Goal: Information Seeking & Learning: Learn about a topic

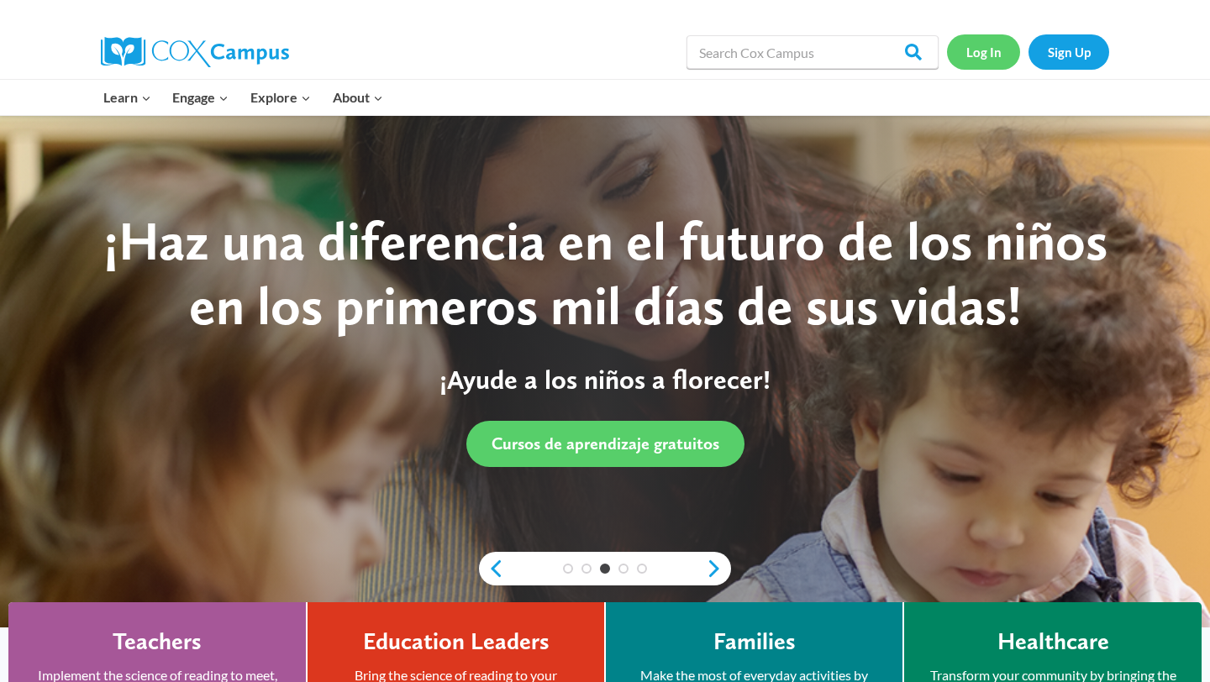
click at [975, 47] on link "Log In" at bounding box center [983, 51] width 73 height 34
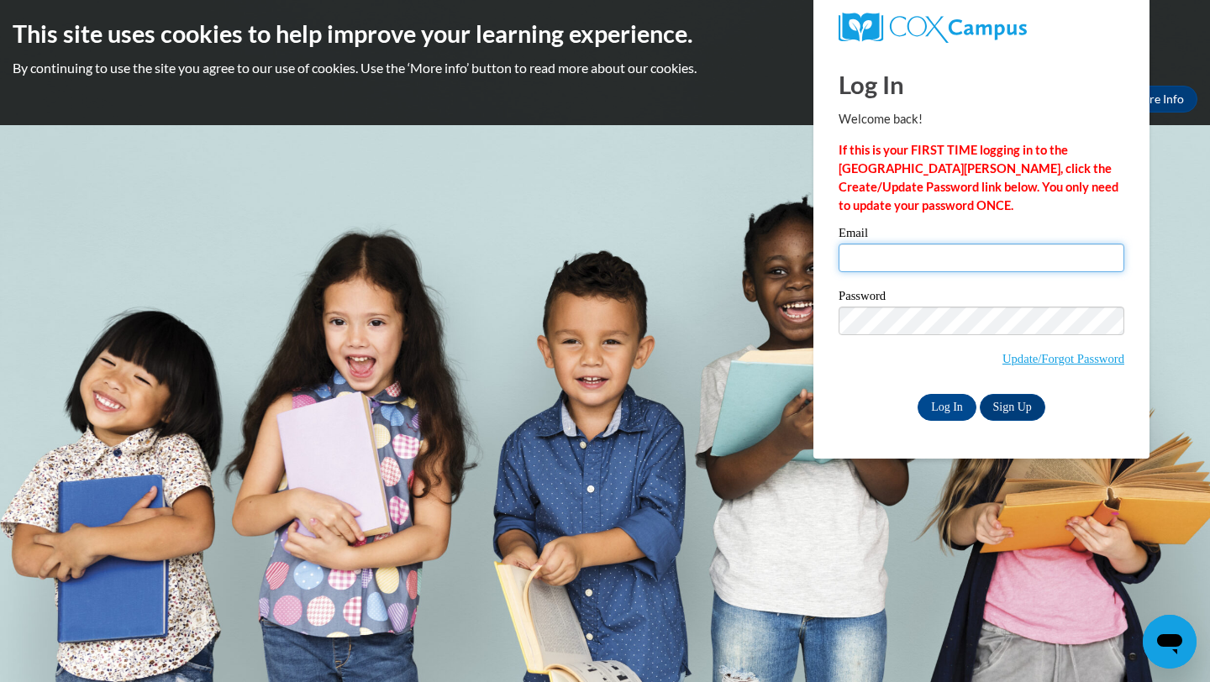
type input "[EMAIL_ADDRESS][DOMAIN_NAME]"
click at [940, 266] on input "[EMAIL_ADDRESS][DOMAIN_NAME]" at bounding box center [982, 258] width 286 height 29
click at [945, 412] on input "Log In" at bounding box center [947, 407] width 59 height 27
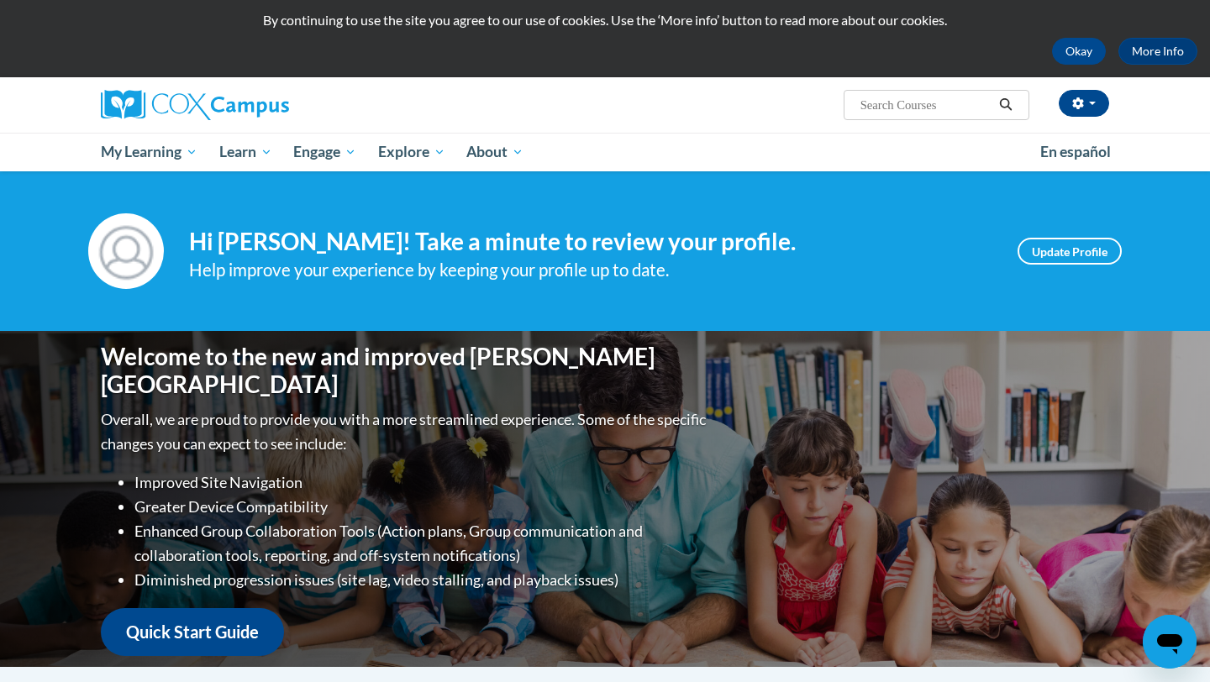
scroll to position [44, 0]
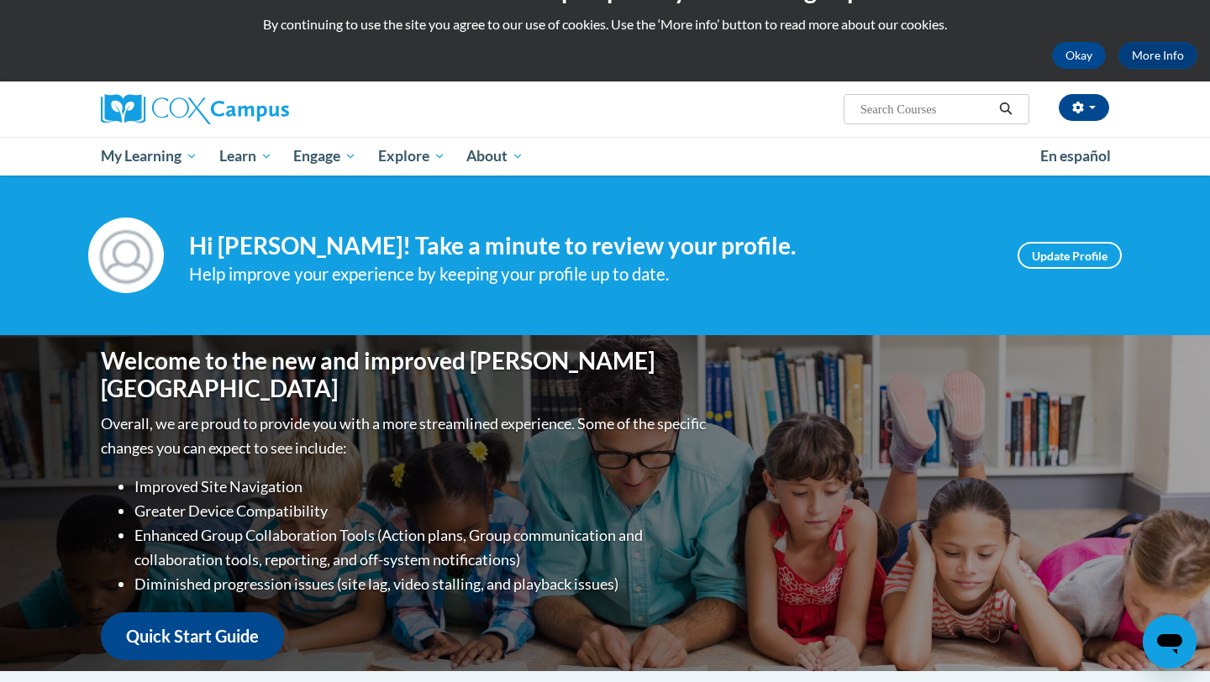
click at [886, 115] on input "Search..." at bounding box center [926, 109] width 134 height 20
type input "phonics"
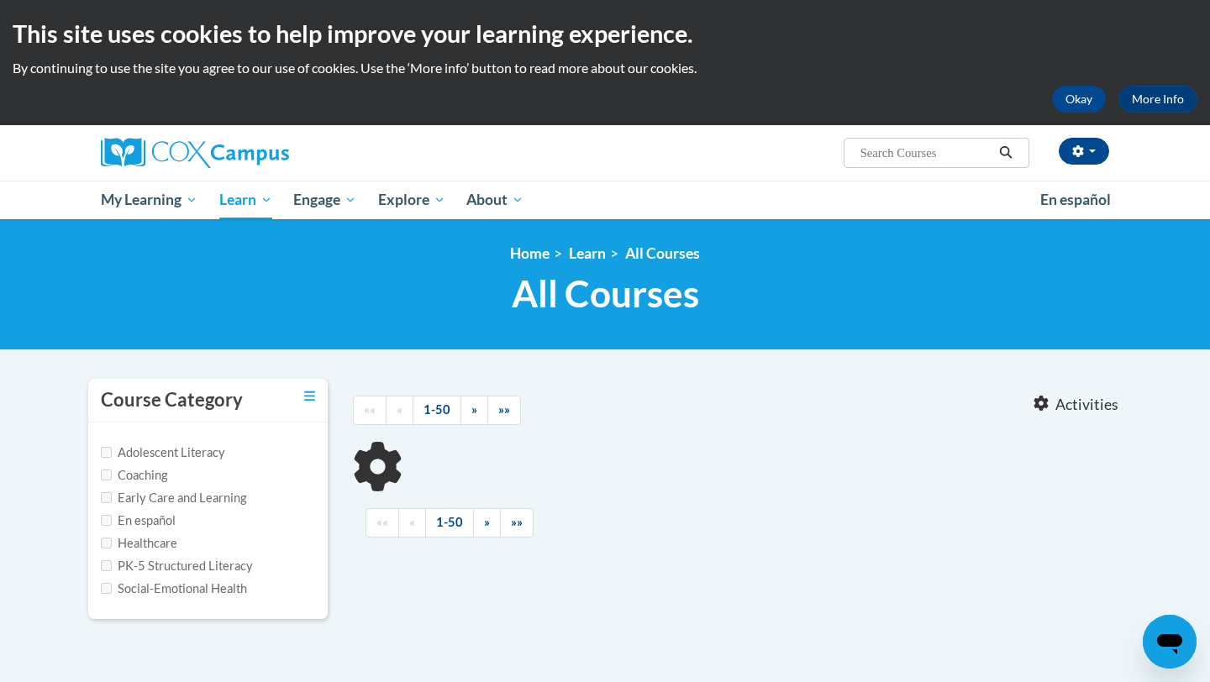
type input "phonics"
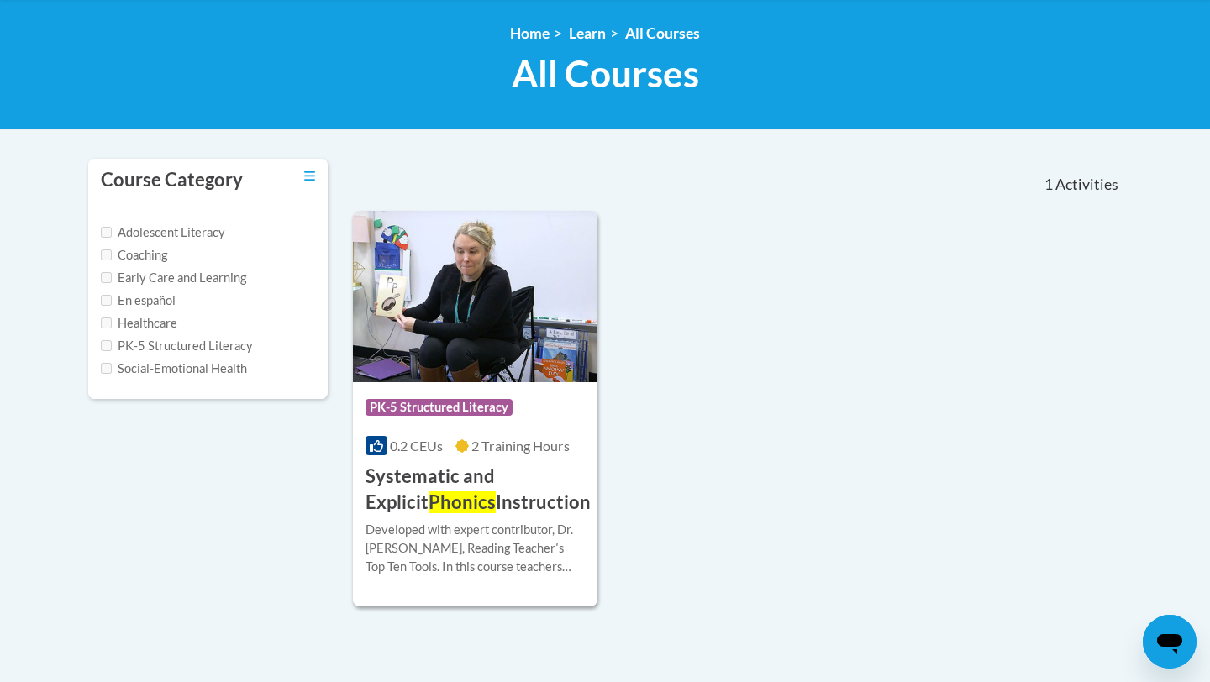
scroll to position [227, 0]
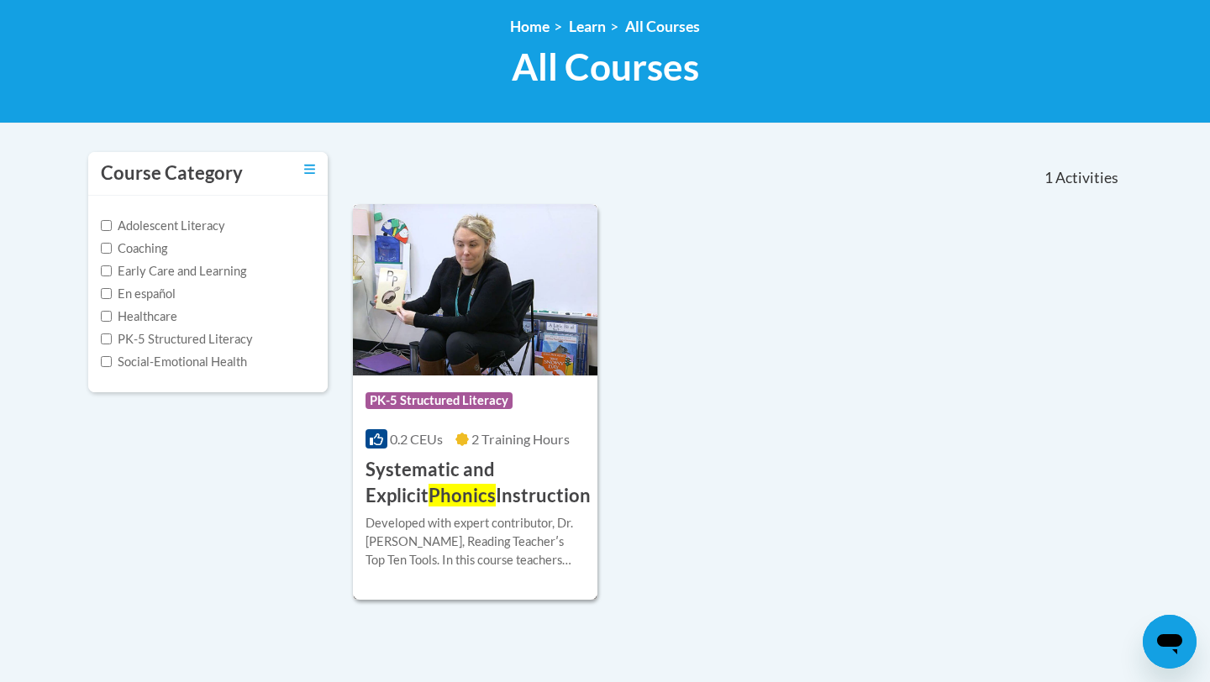
click at [457, 561] on div "Developed with expert contributor, Dr. Deborah Glaser, Reading Teacherʹs Top Te…" at bounding box center [475, 541] width 219 height 55
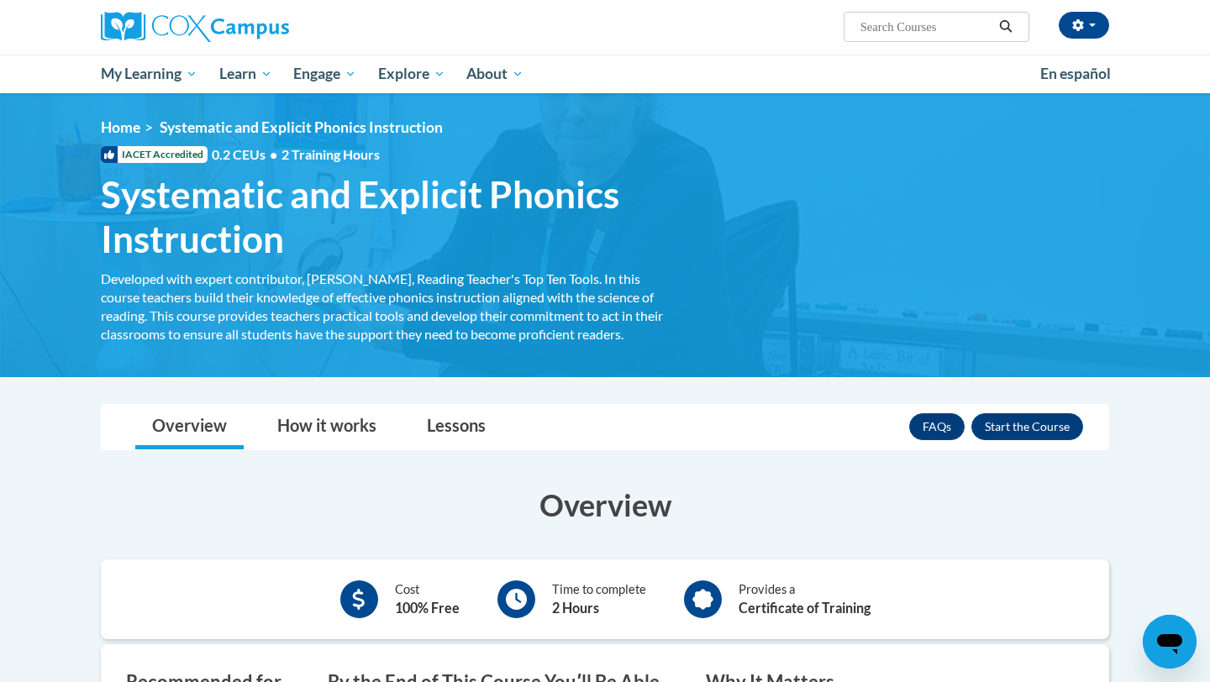
scroll to position [130, 0]
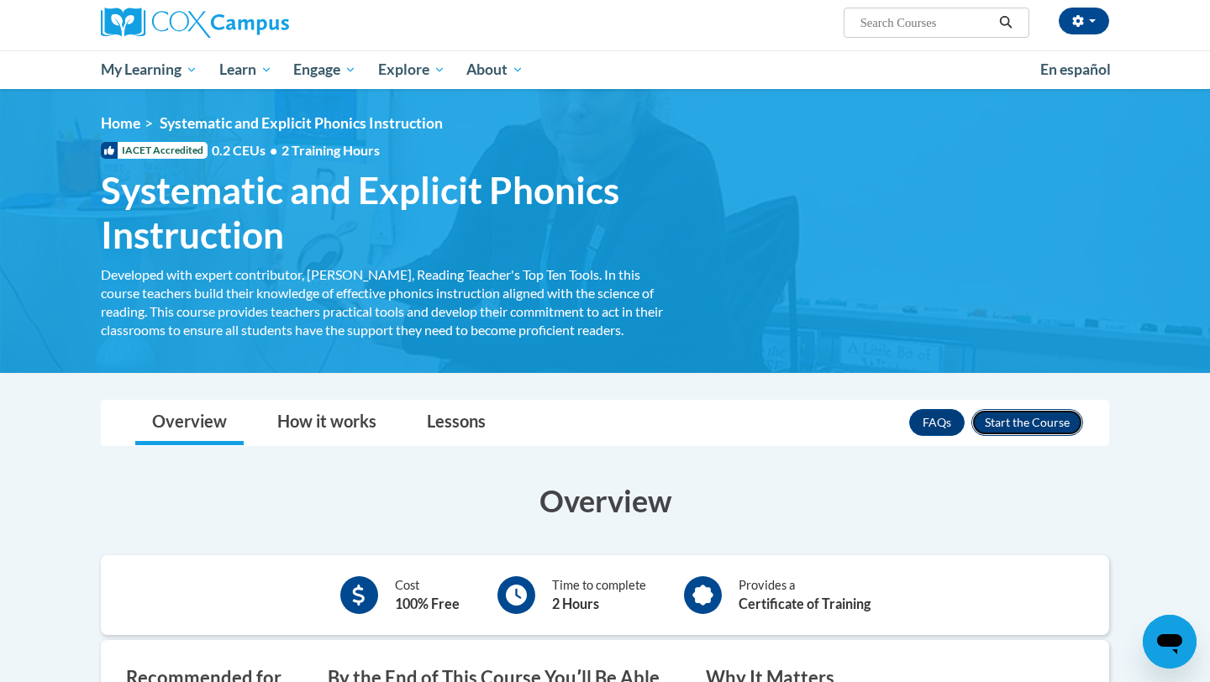
click at [1041, 423] on button "Enroll" at bounding box center [1028, 422] width 112 height 27
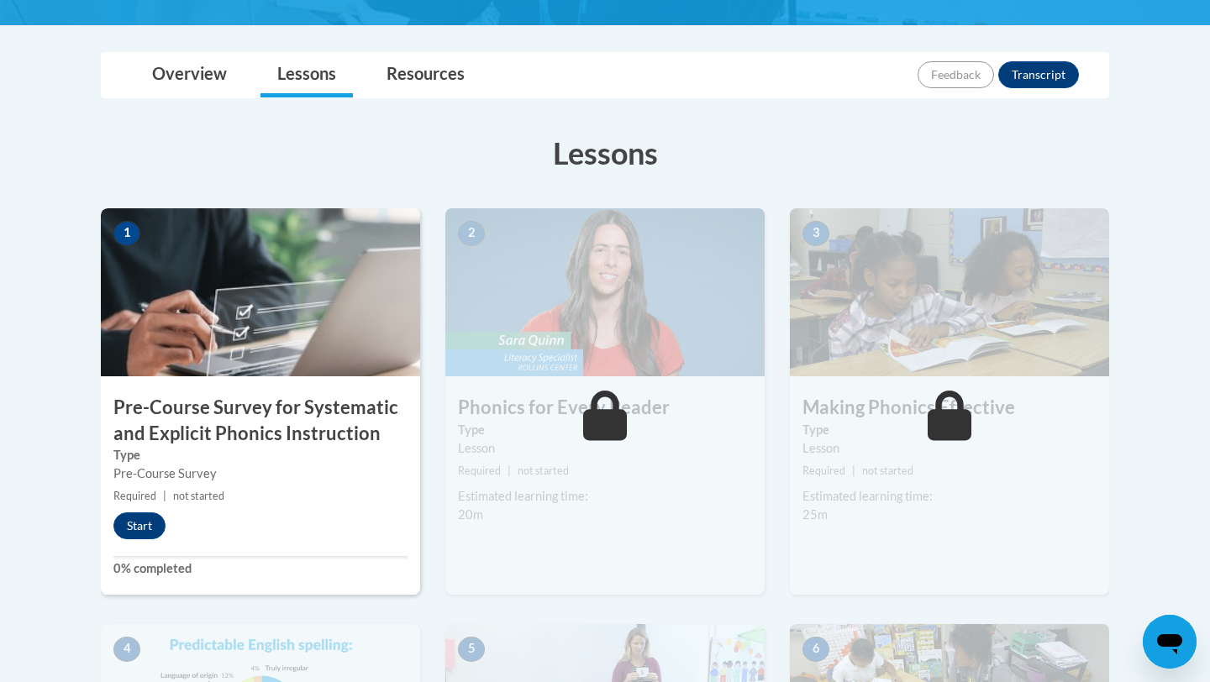
scroll to position [386, 0]
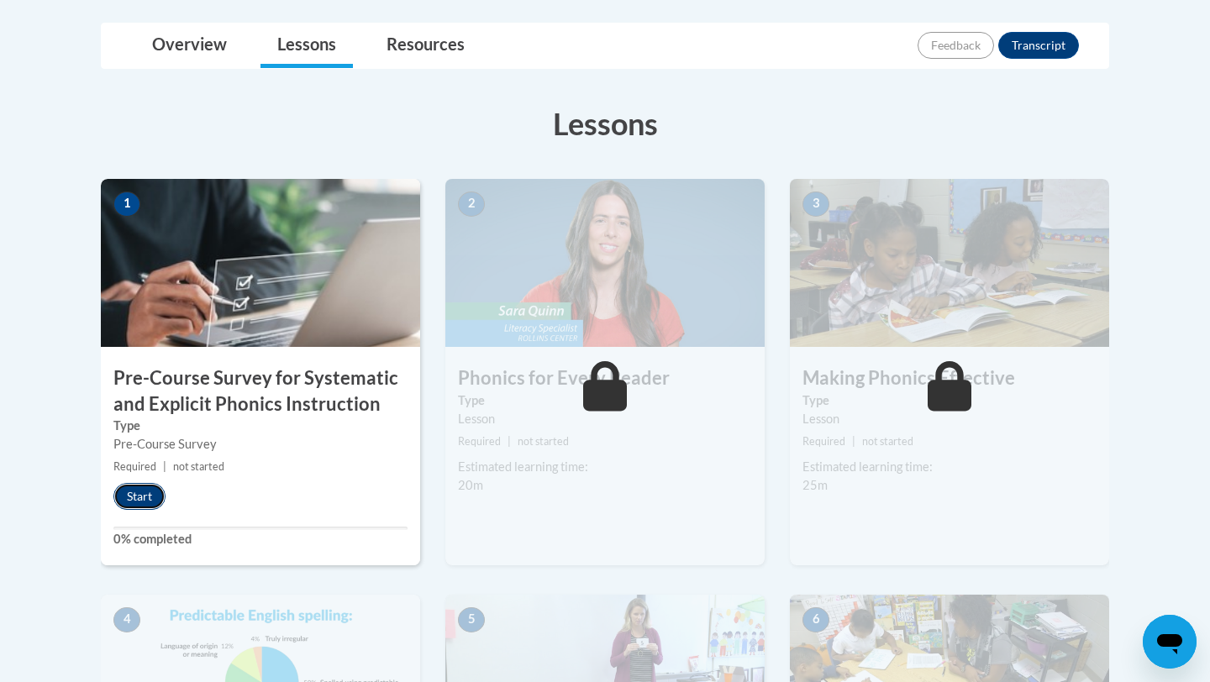
click at [139, 492] on button "Start" at bounding box center [139, 496] width 52 height 27
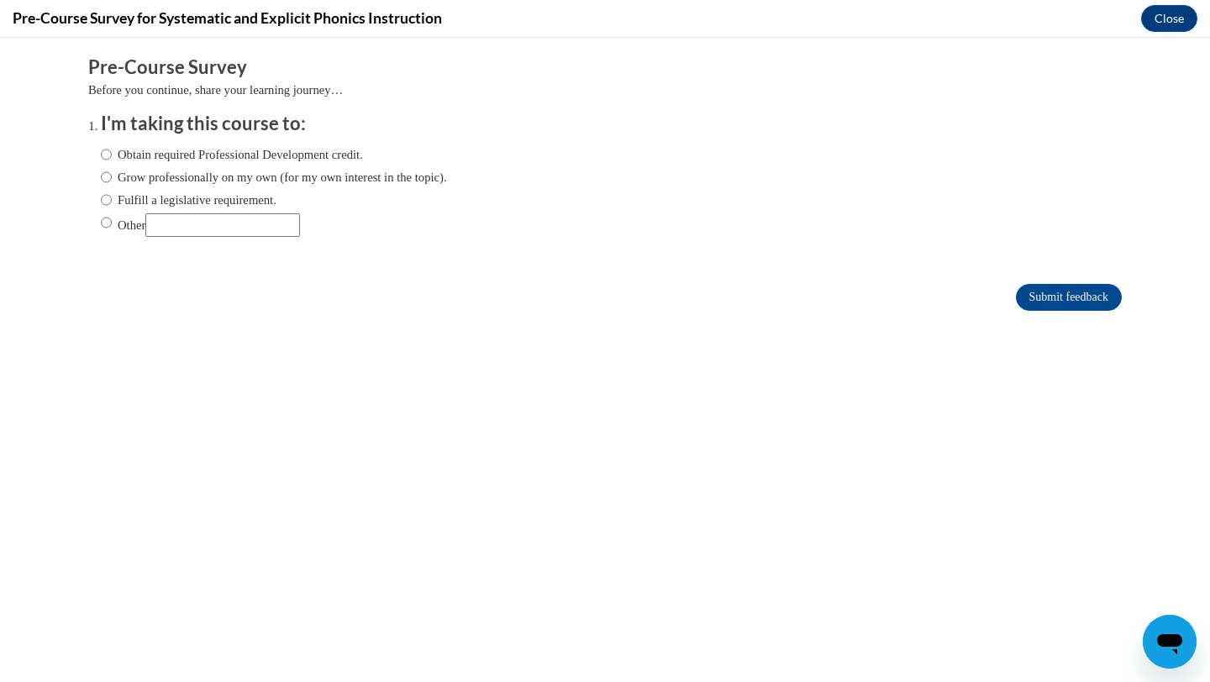
scroll to position [0, 0]
click at [276, 155] on label "Obtain required Professional Development credit." at bounding box center [232, 154] width 262 height 18
click at [112, 155] on input "Obtain required Professional Development credit." at bounding box center [106, 154] width 11 height 18
radio input "true"
click at [1034, 298] on input "Submit feedback" at bounding box center [1069, 297] width 106 height 27
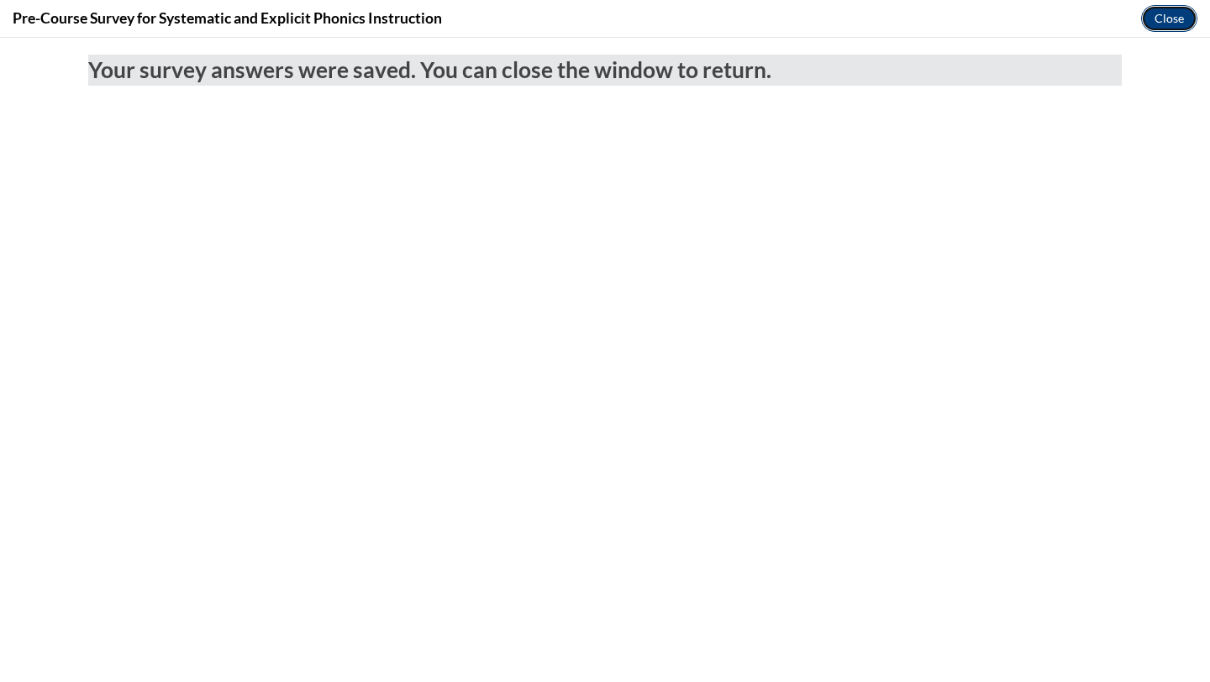
click at [1155, 21] on button "Close" at bounding box center [1169, 18] width 56 height 27
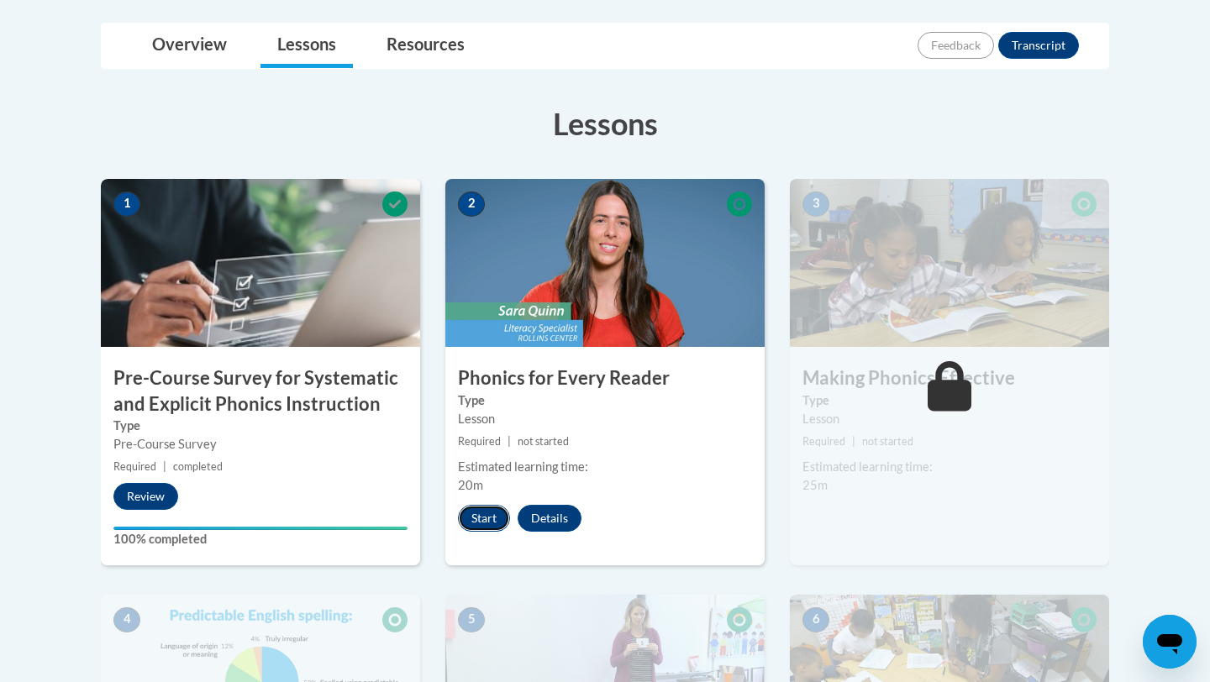
click at [472, 519] on button "Start" at bounding box center [484, 518] width 52 height 27
